Goal: Answer question/provide support

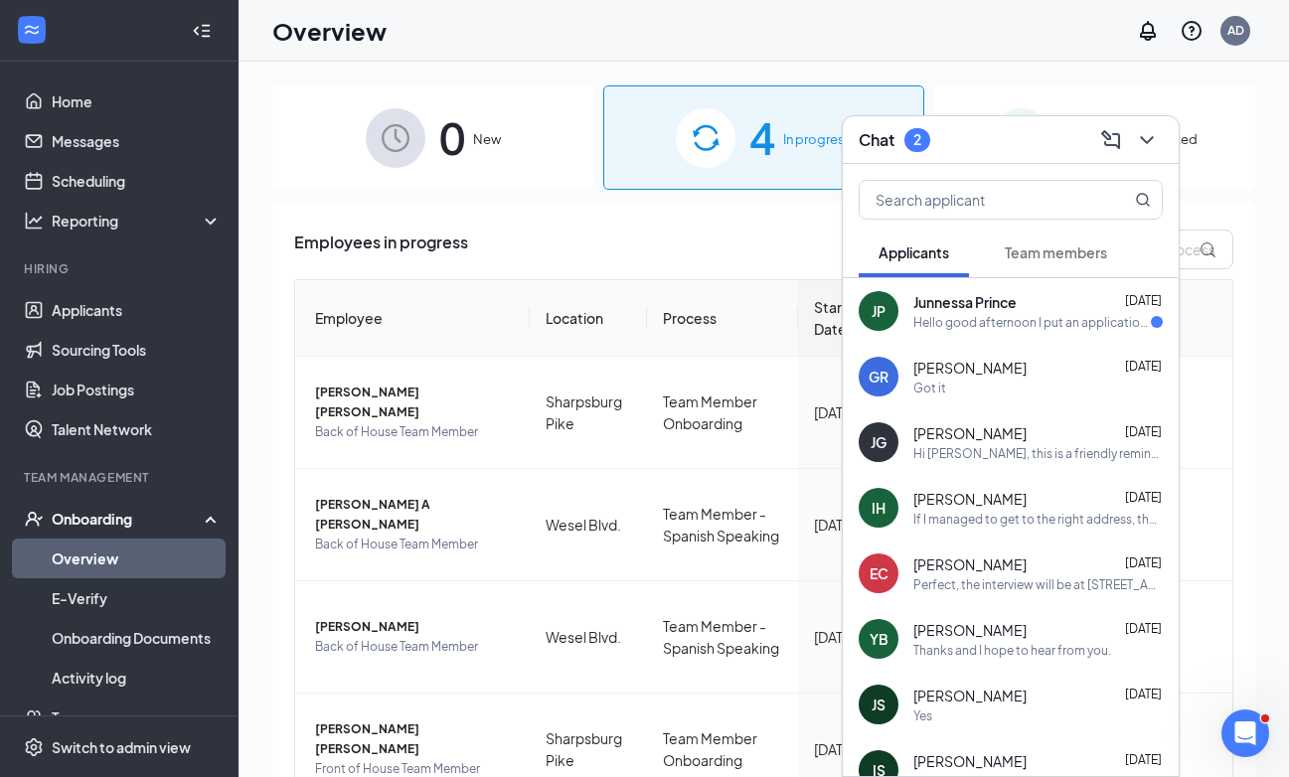
click at [1063, 256] on span "Team members" at bounding box center [1056, 252] width 102 height 18
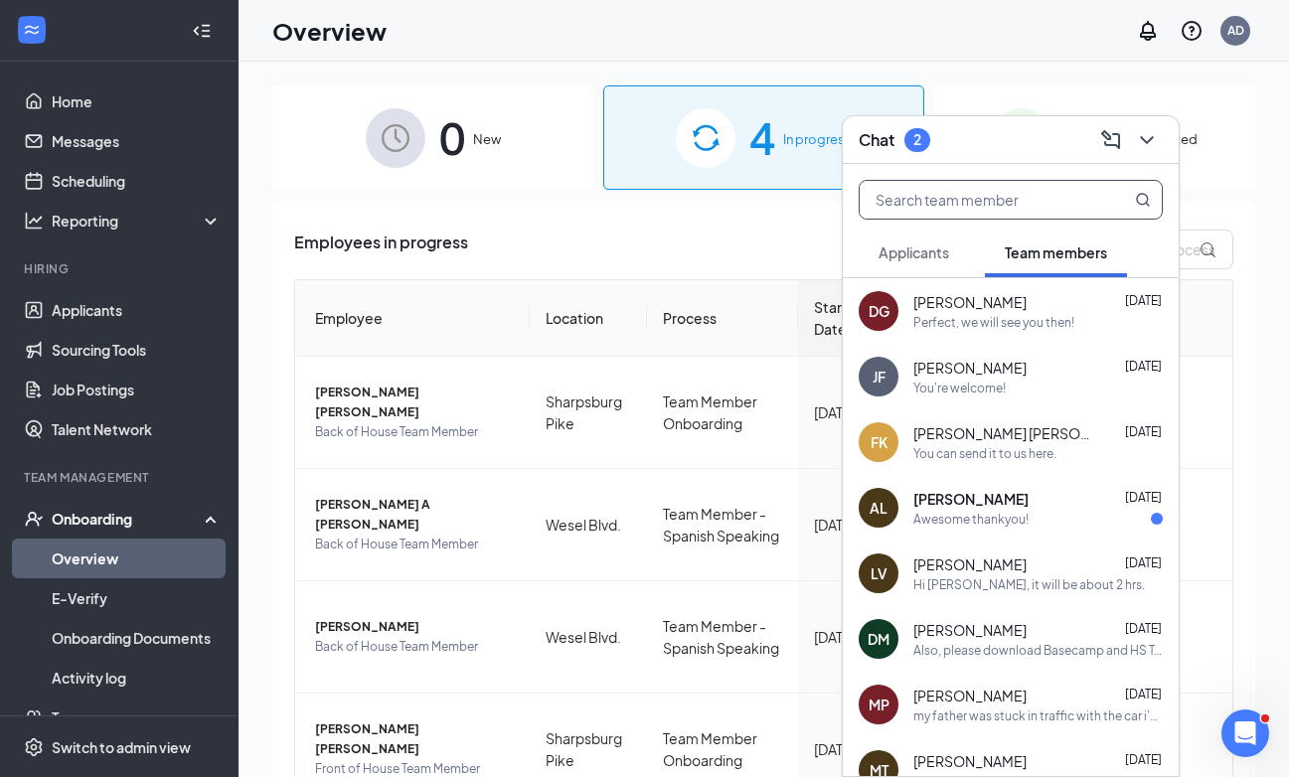
click at [1016, 207] on input "text" at bounding box center [978, 200] width 236 height 38
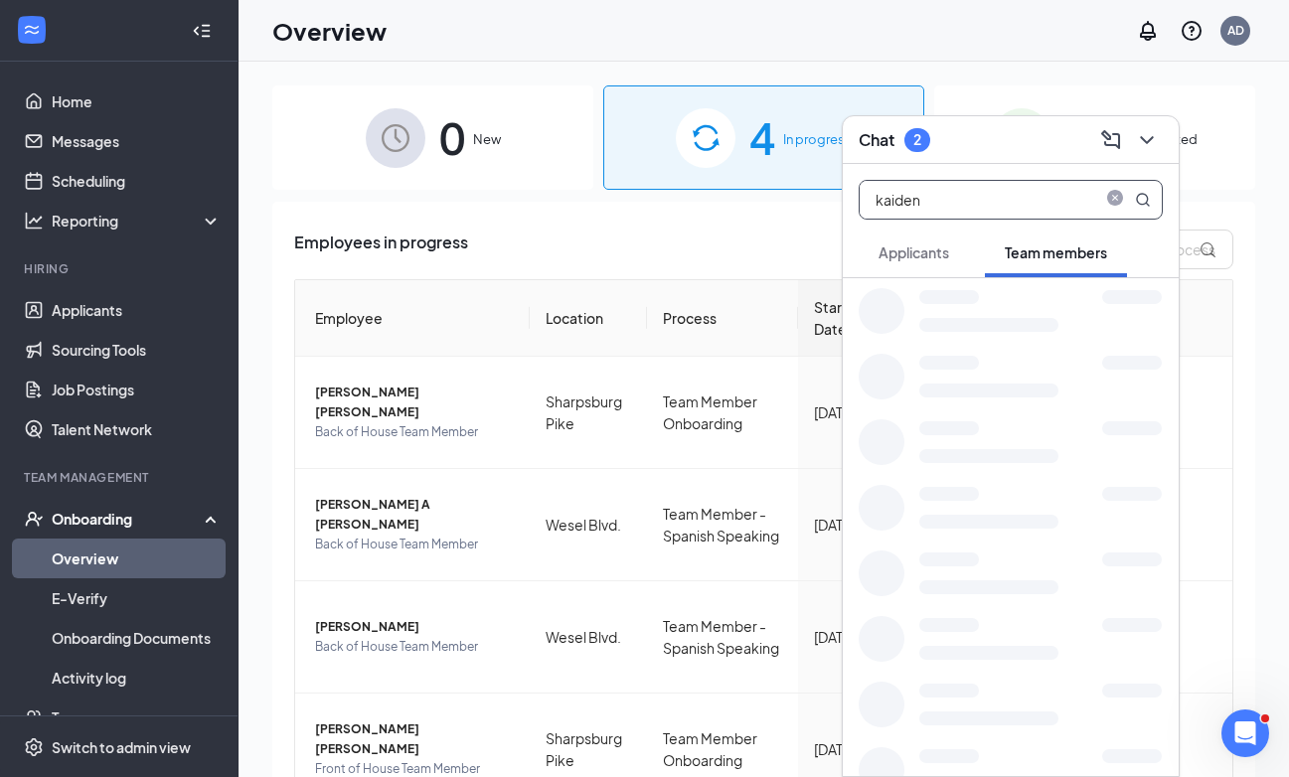
type input "kaiden"
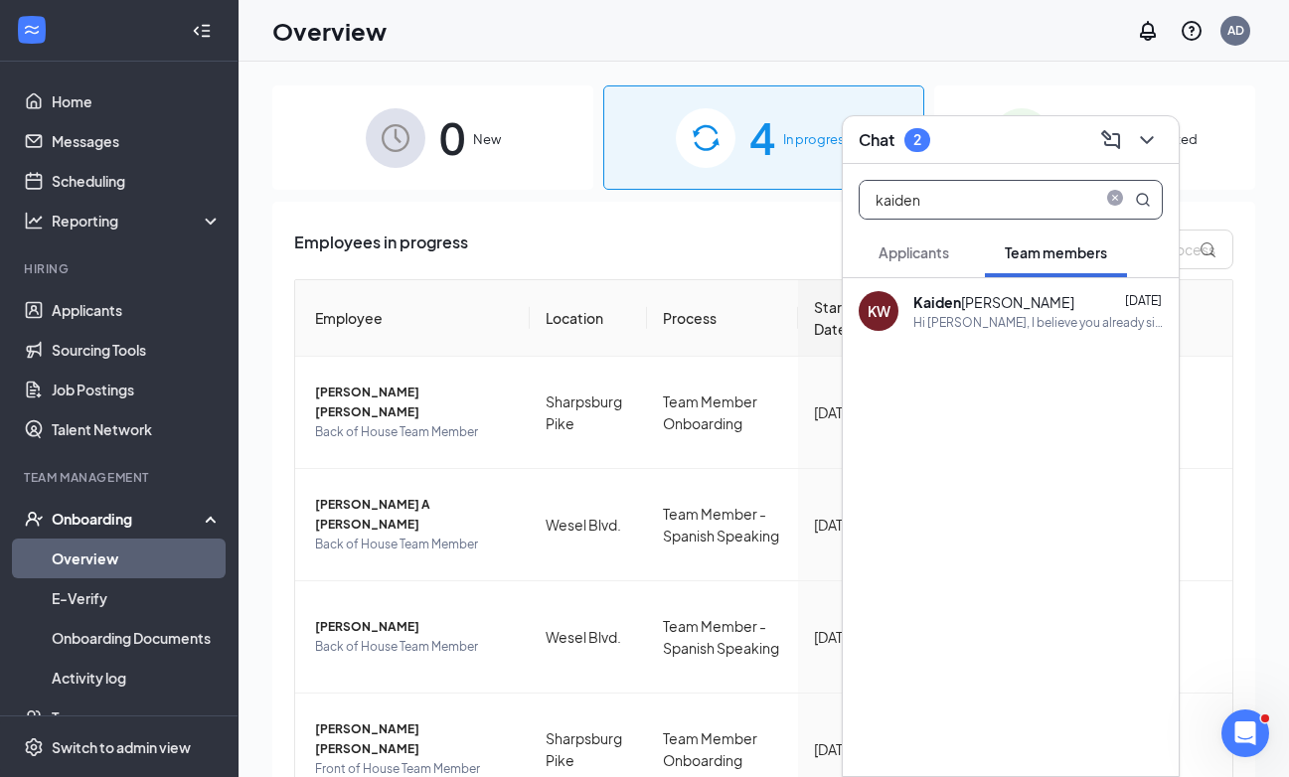
click at [1018, 321] on div "Hi [PERSON_NAME], I believe you already signed the agreement for your hours?" at bounding box center [1037, 322] width 249 height 17
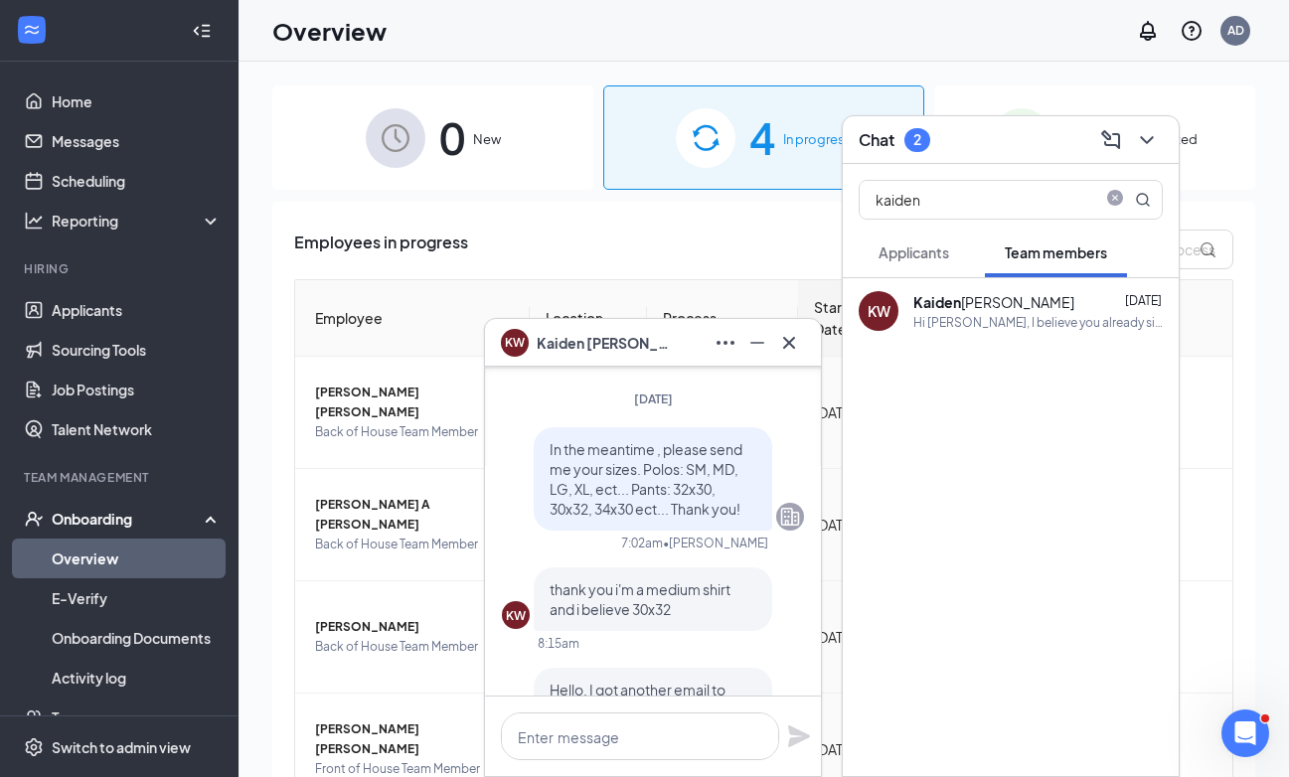
scroll to position [-2801, 0]
click at [786, 347] on icon "Cross" at bounding box center [789, 343] width 24 height 24
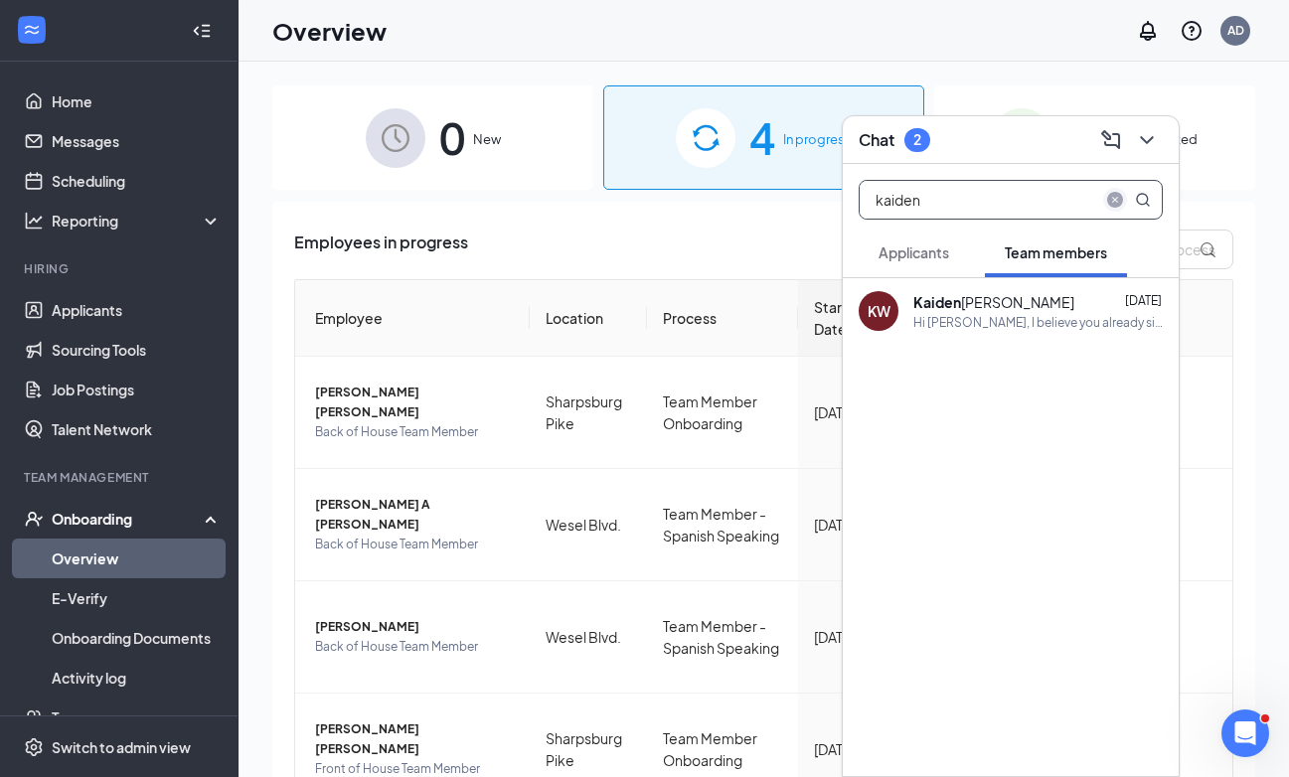
click at [1117, 200] on icon "close-circle" at bounding box center [1115, 200] width 16 height 16
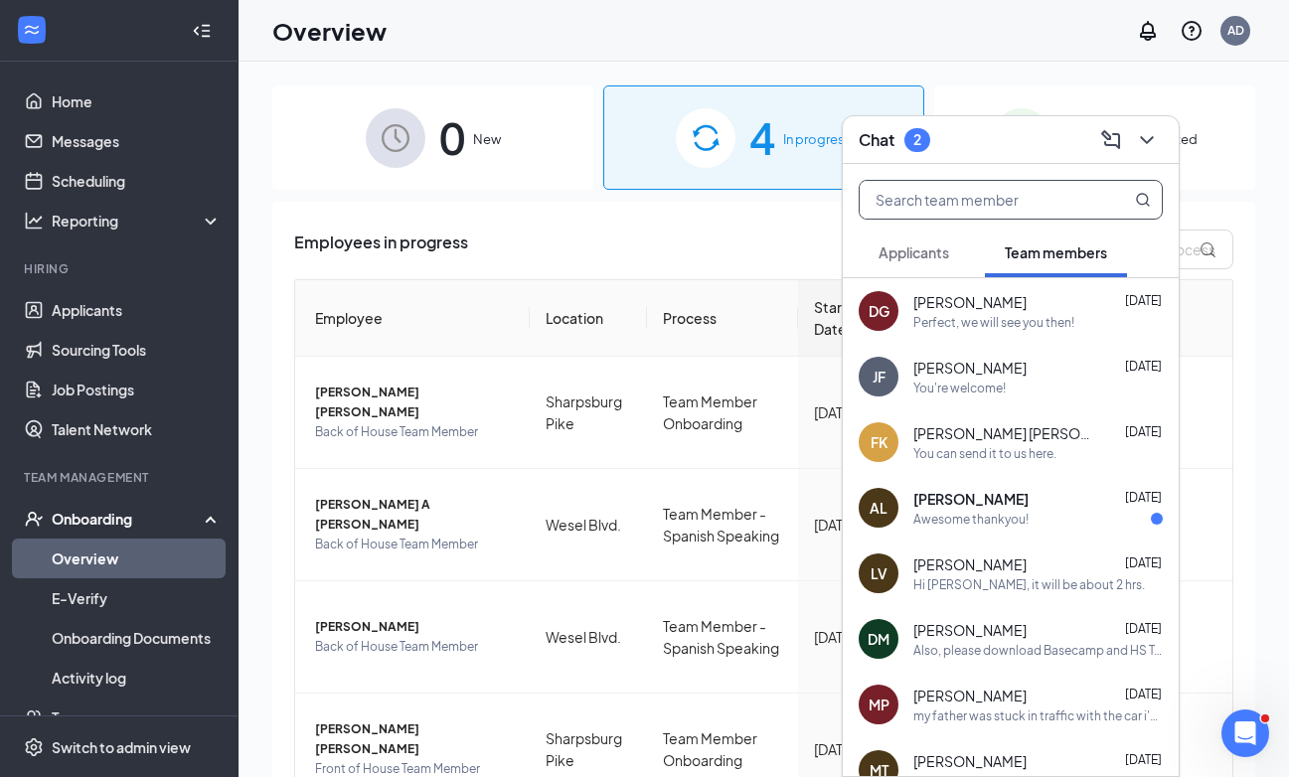
click at [1024, 140] on div "Chat 2" at bounding box center [1011, 139] width 304 height 31
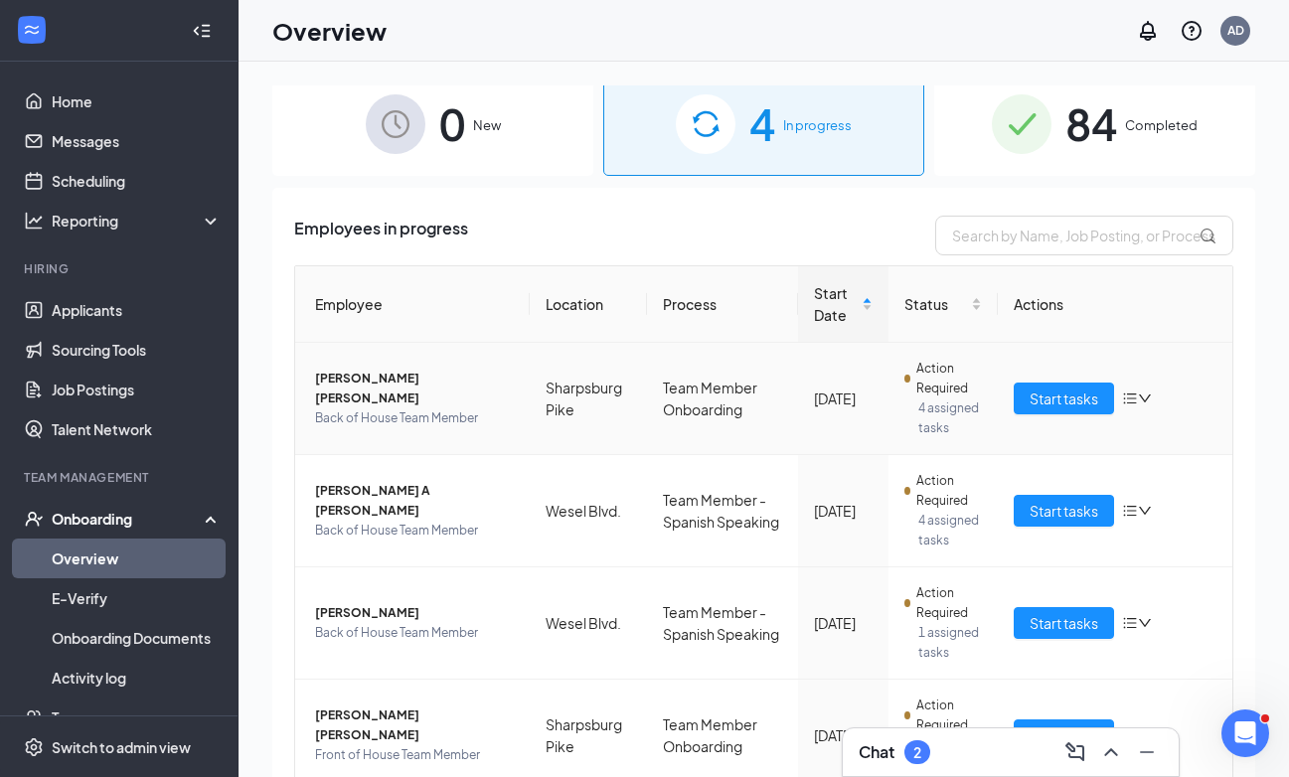
scroll to position [97, 0]
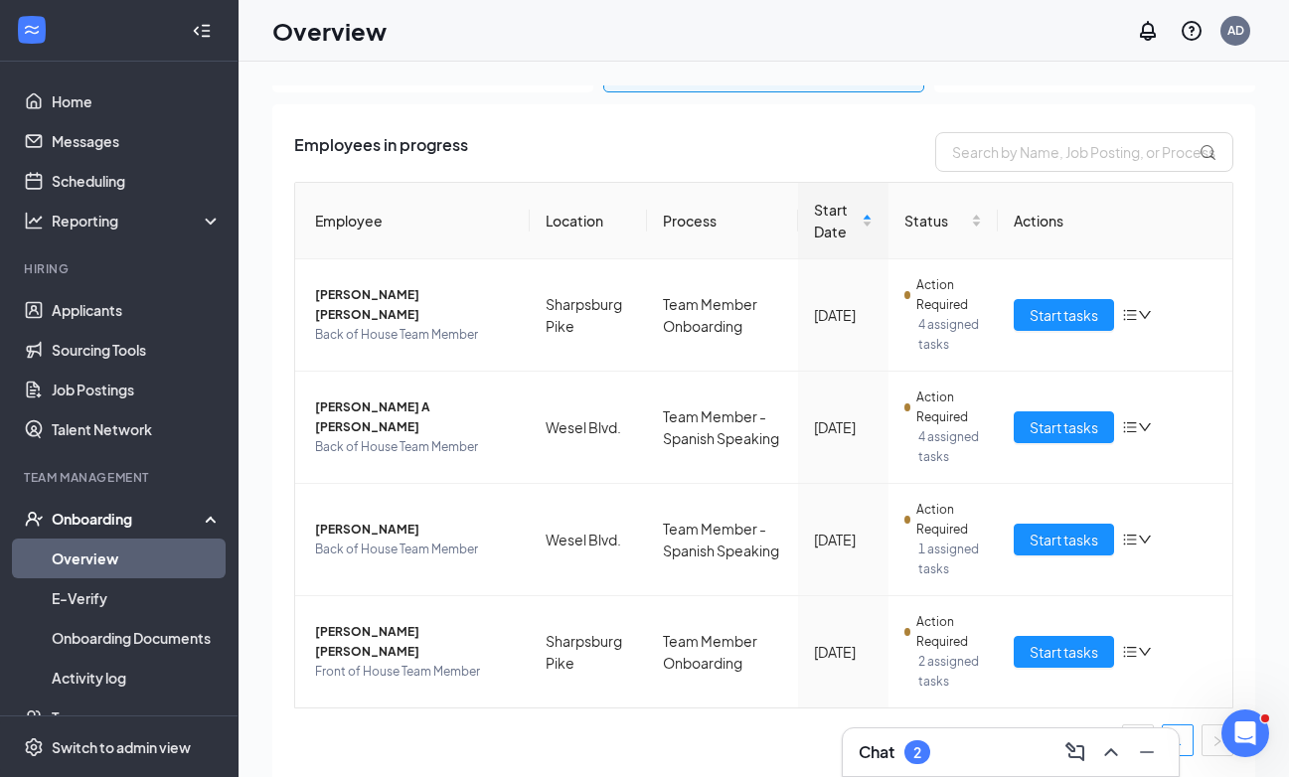
click at [986, 744] on div "Chat 2" at bounding box center [1011, 752] width 304 height 32
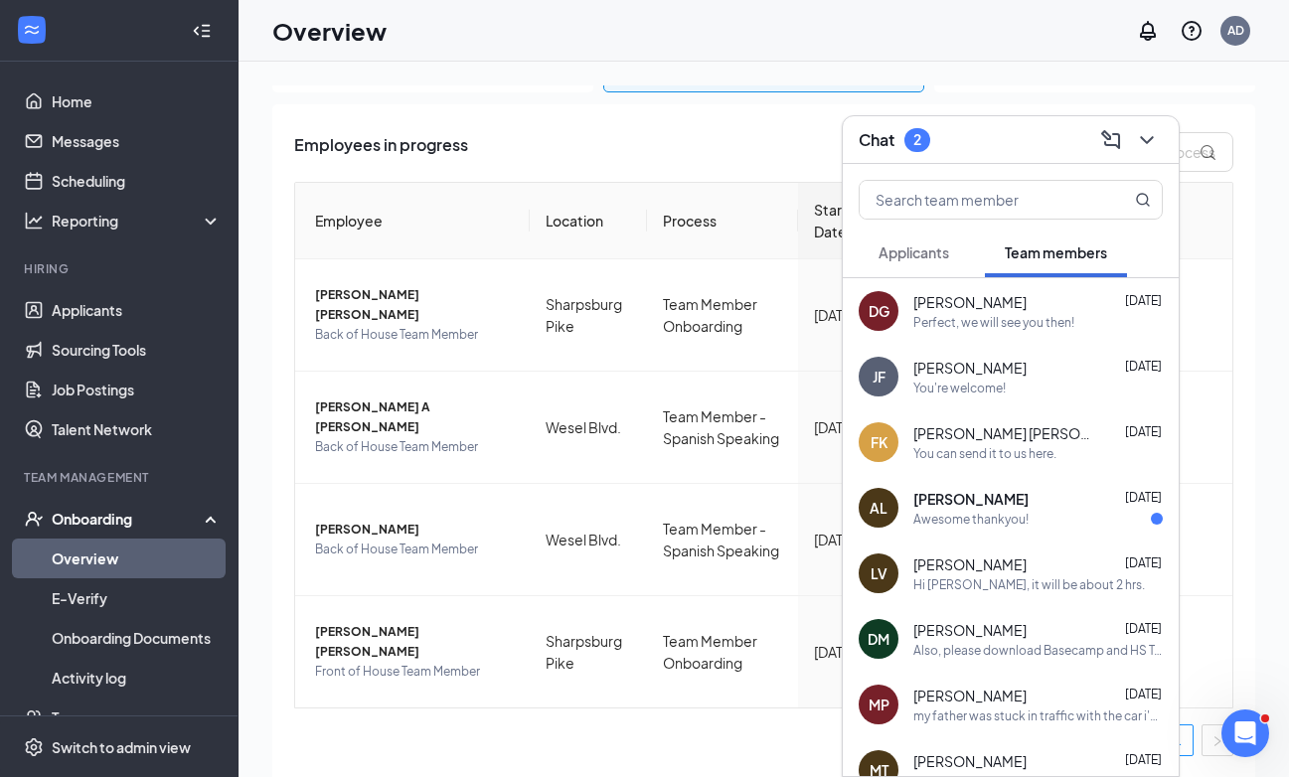
drag, startPoint x: 1086, startPoint y: 372, endPoint x: 907, endPoint y: 375, distance: 178.9
click at [906, 374] on div "JF [PERSON_NAME] [DATE] You're welcome!" at bounding box center [1011, 377] width 336 height 66
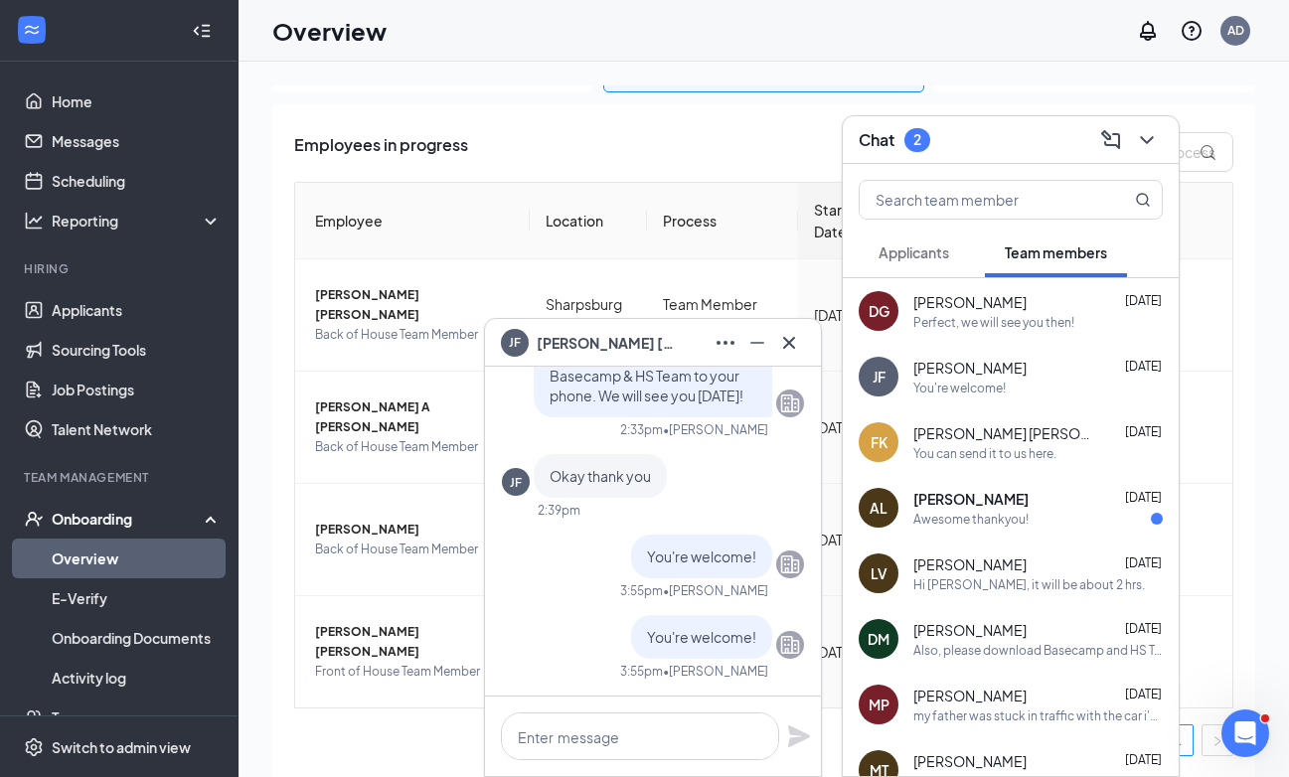
copy span "[PERSON_NAME]"
click at [794, 339] on icon "Cross" at bounding box center [789, 343] width 24 height 24
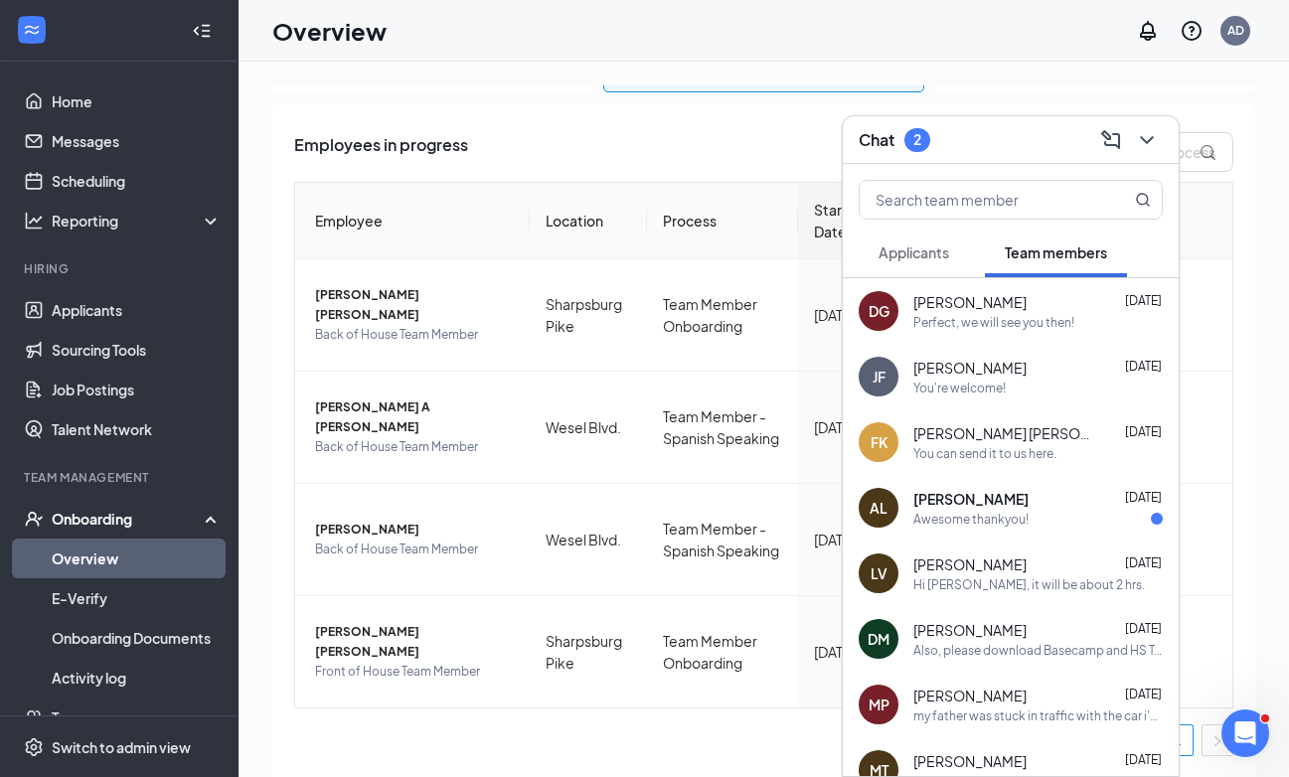
click at [1002, 161] on div "Chat 2" at bounding box center [1011, 140] width 336 height 48
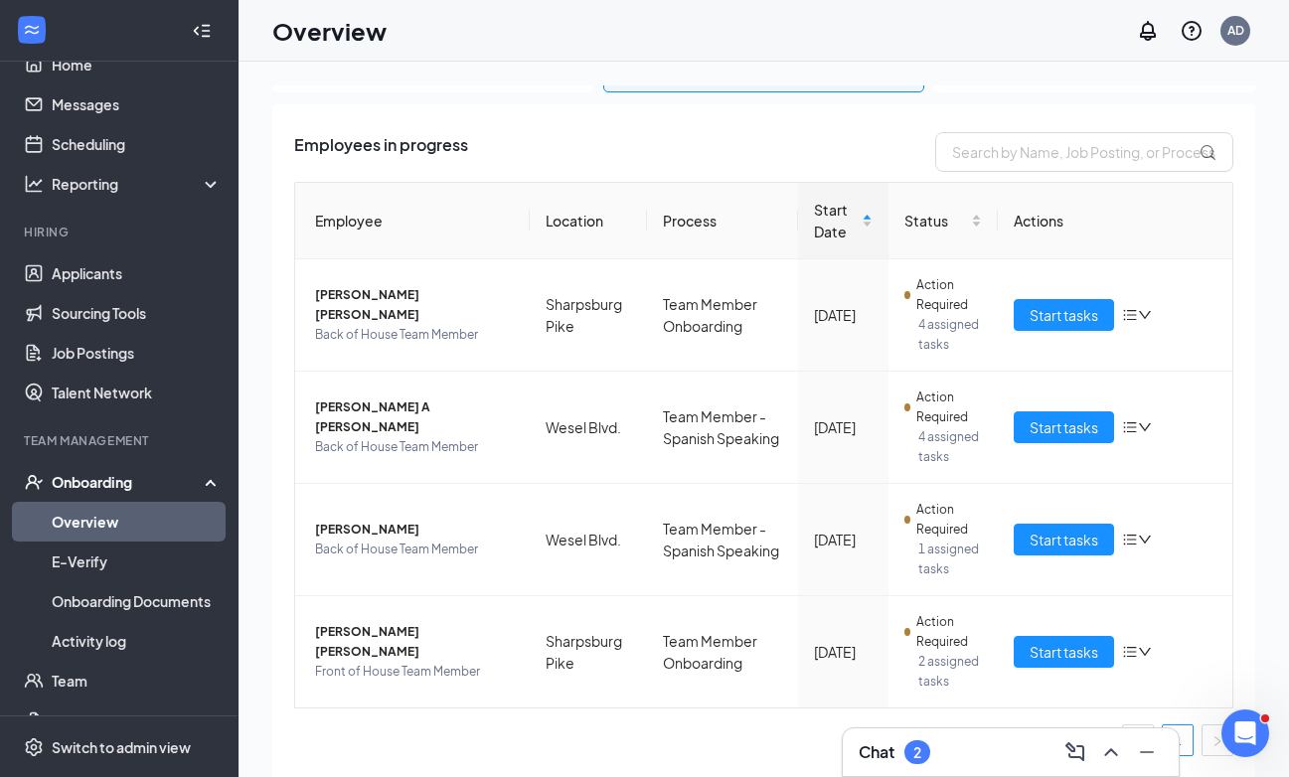
scroll to position [58, 0]
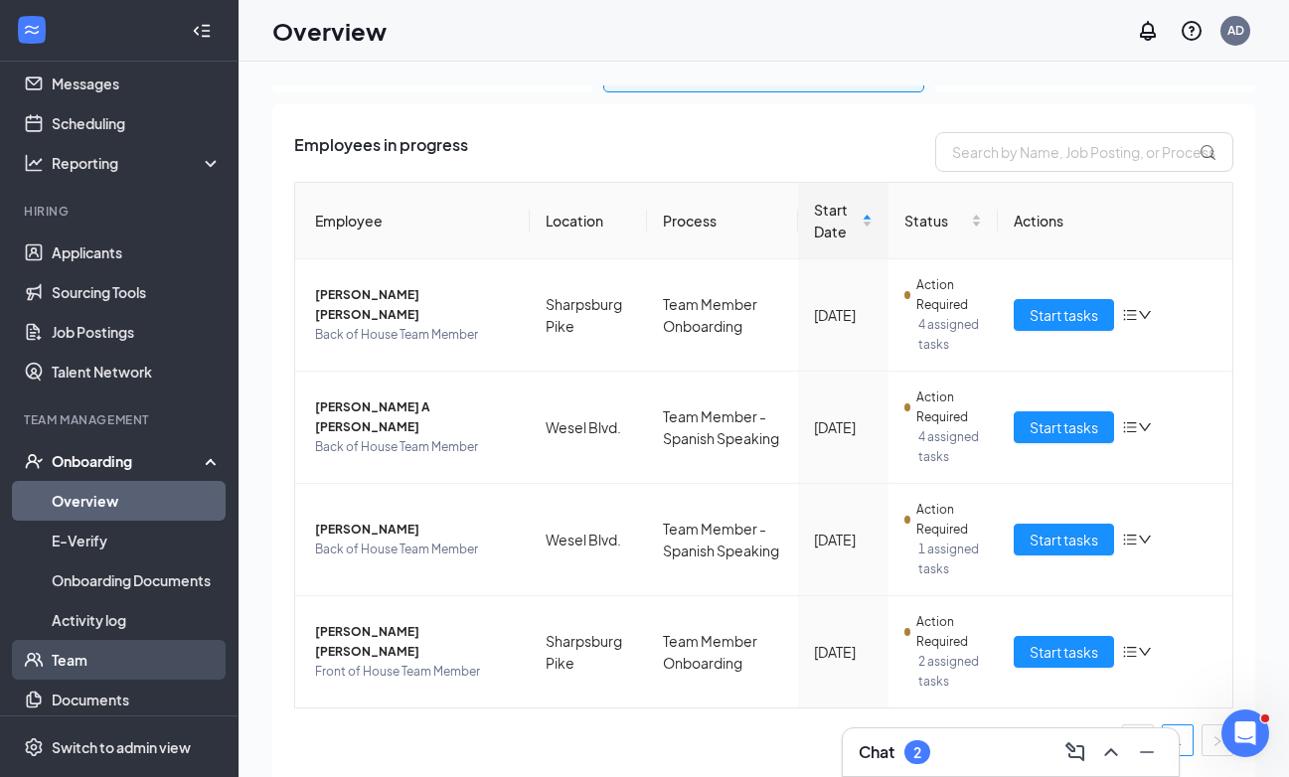
click at [102, 654] on link "Team" at bounding box center [137, 660] width 170 height 40
